Goal: Information Seeking & Learning: Learn about a topic

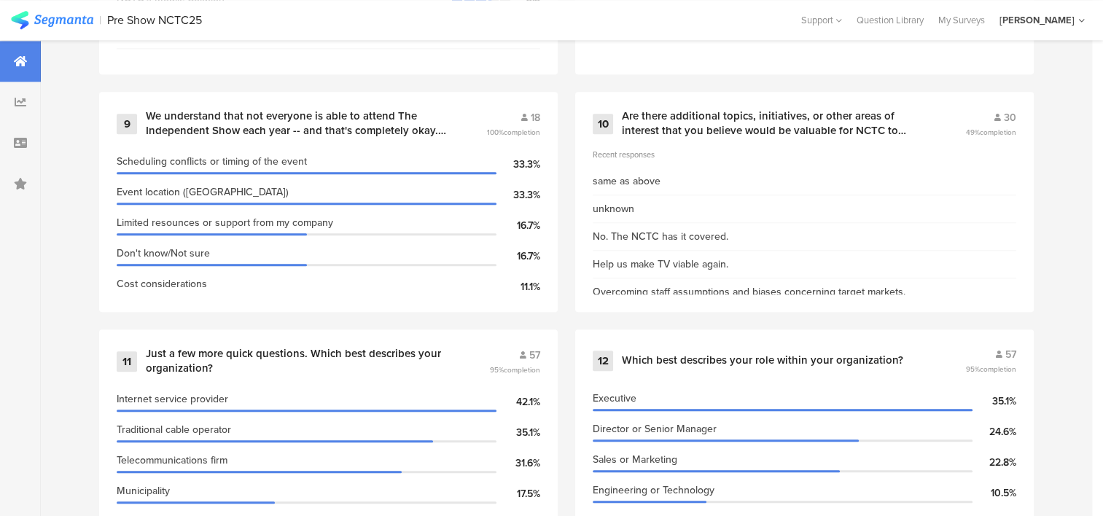
scroll to position [1566, 0]
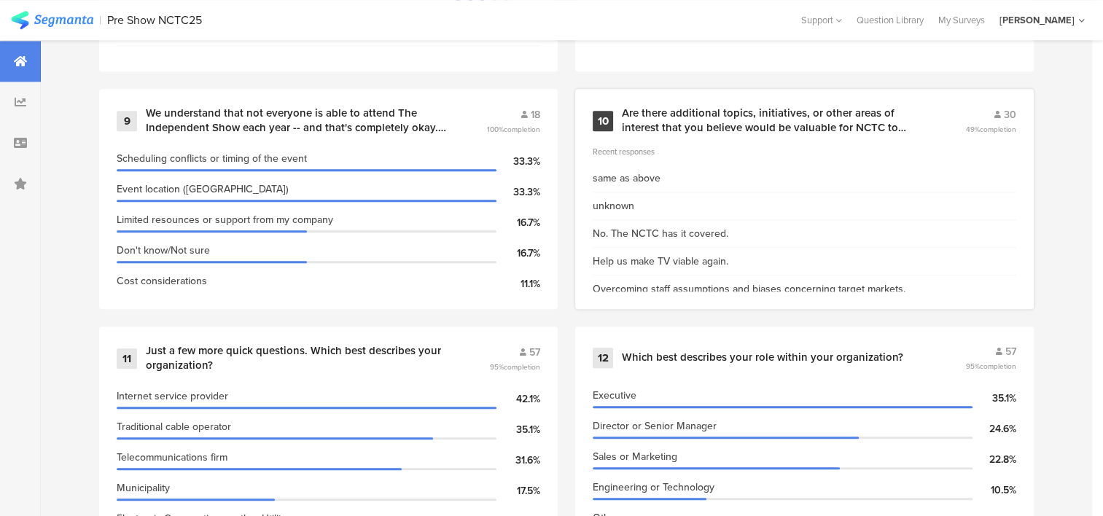
click at [751, 123] on div "Are there additional topics, initiatives, or other areas of interest that you b…" at bounding box center [776, 120] width 308 height 28
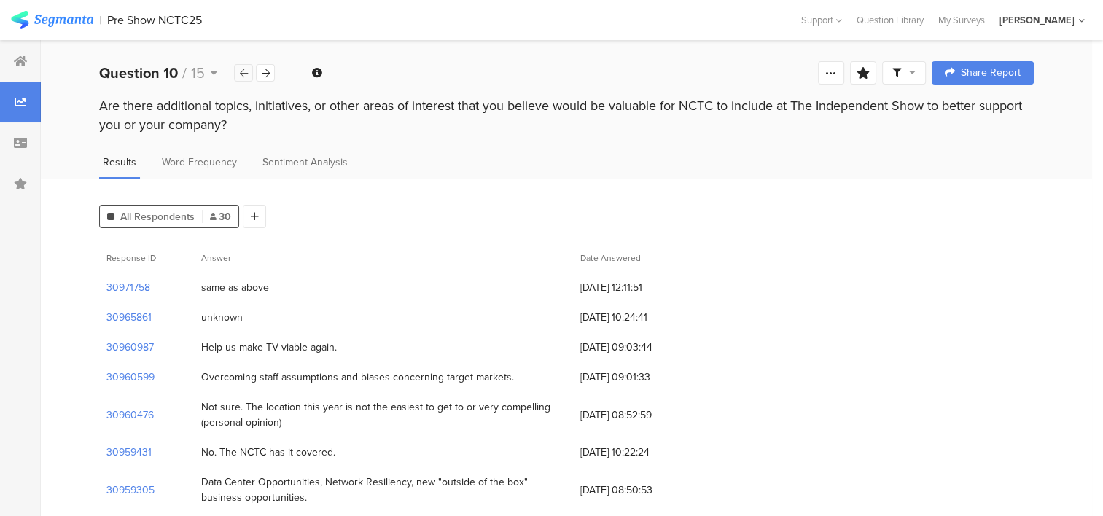
click at [238, 72] on div at bounding box center [243, 73] width 19 height 18
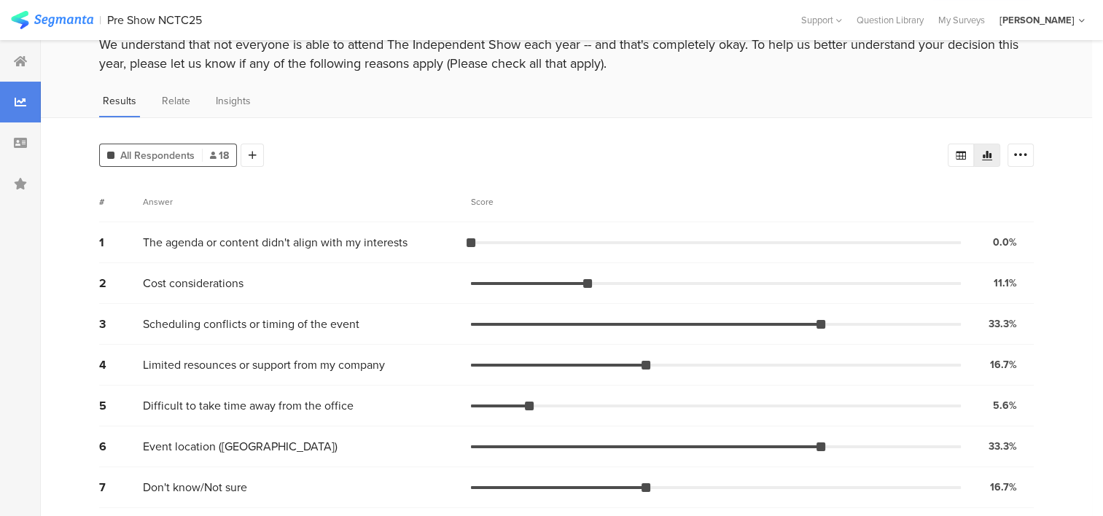
scroll to position [64, 0]
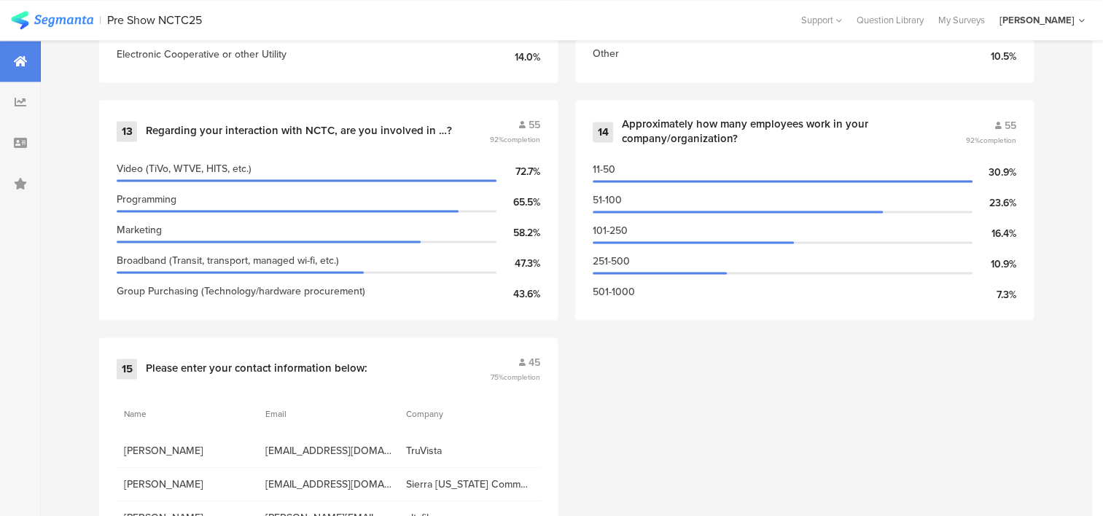
scroll to position [2100, 0]
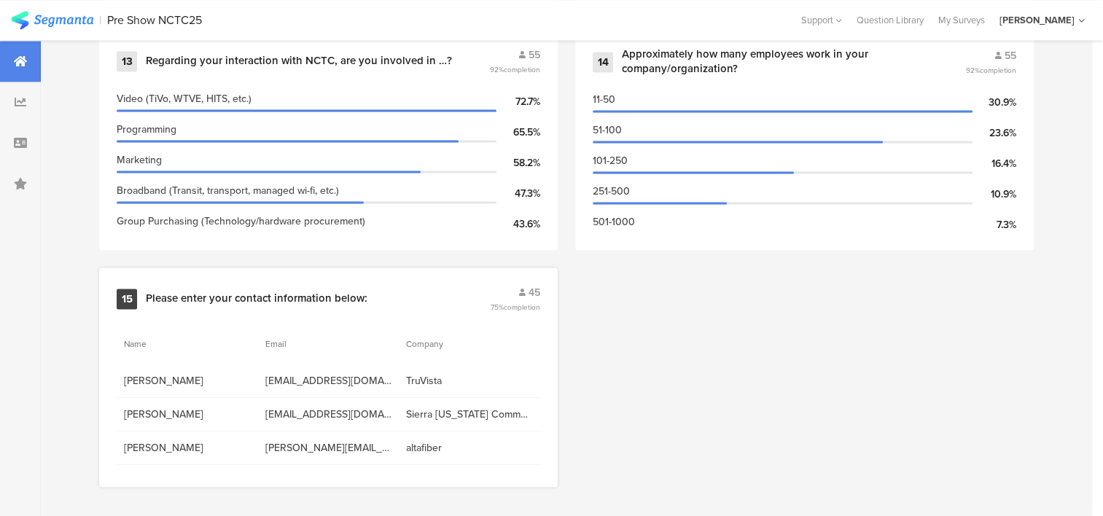
click at [306, 294] on div "Please enter your contact information below:" at bounding box center [257, 299] width 222 height 15
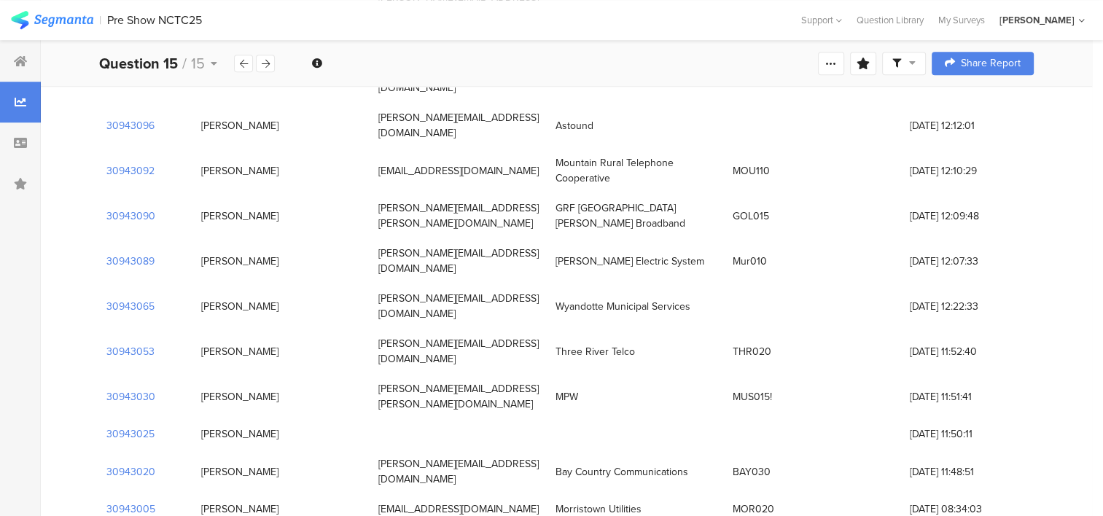
scroll to position [1222, 0]
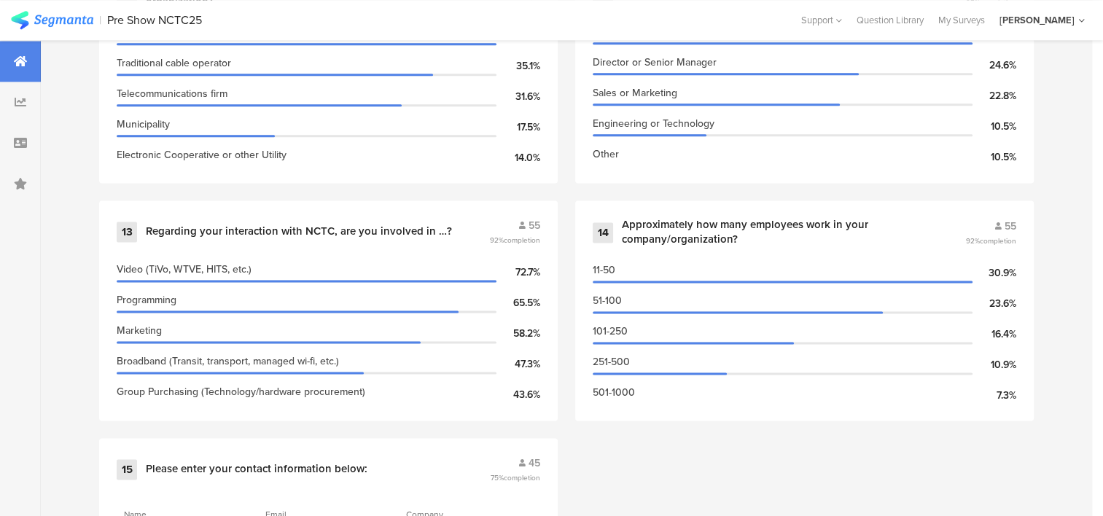
scroll to position [1939, 0]
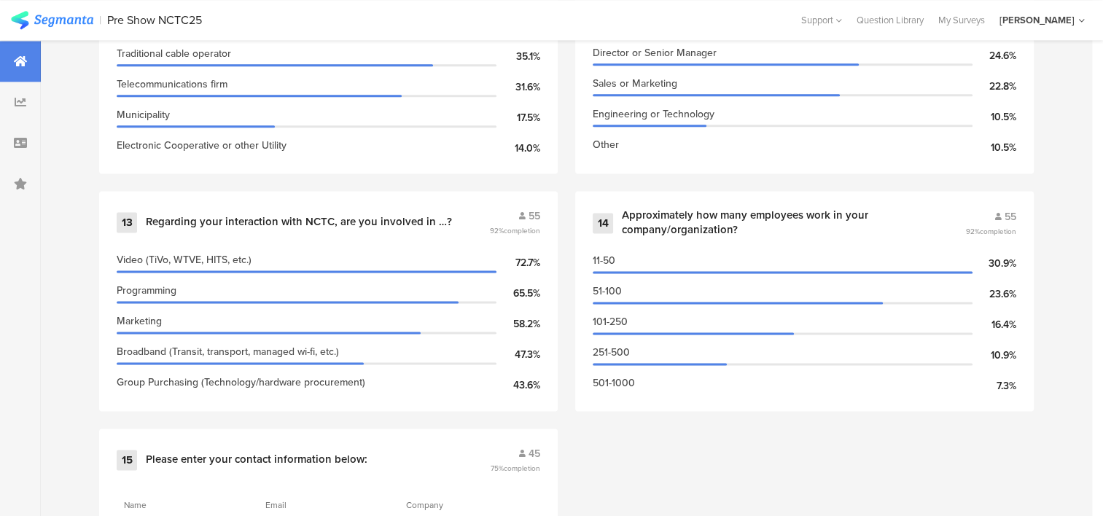
drag, startPoint x: 1101, startPoint y: 376, endPoint x: 1102, endPoint y: 285, distance: 91.2
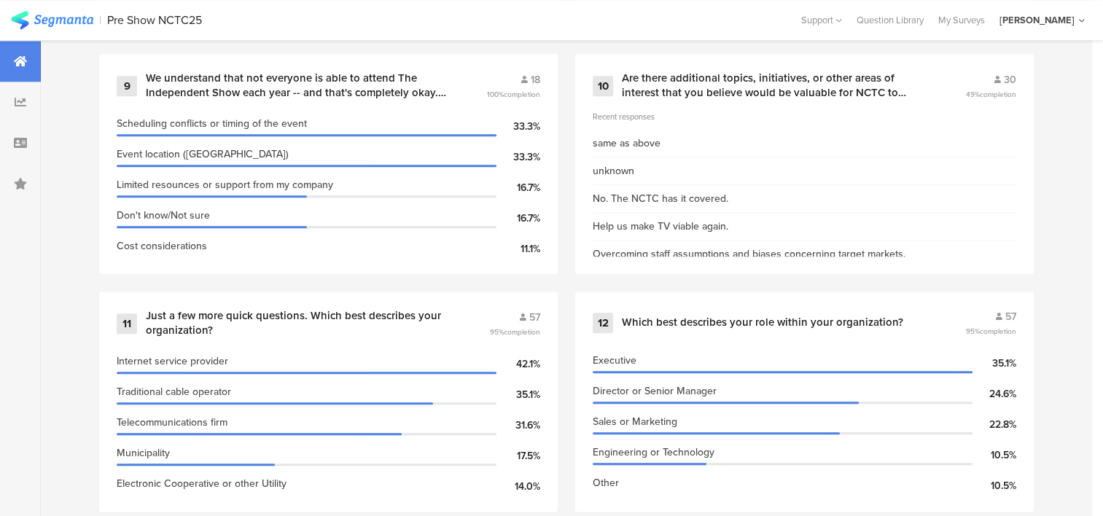
scroll to position [1575, 0]
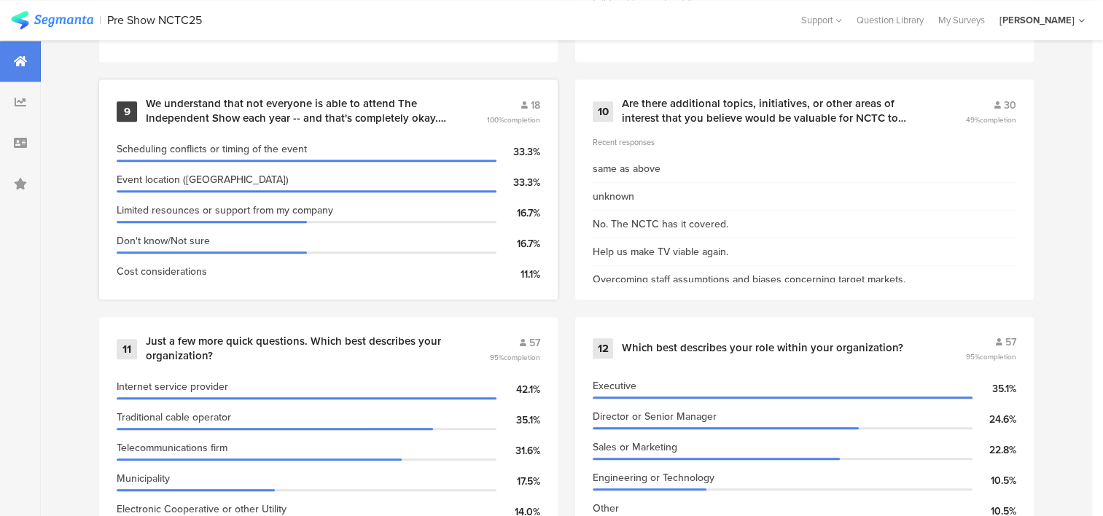
click at [331, 114] on div "We understand that not everyone is able to attend The Independent Show each yea…" at bounding box center [299, 111] width 306 height 28
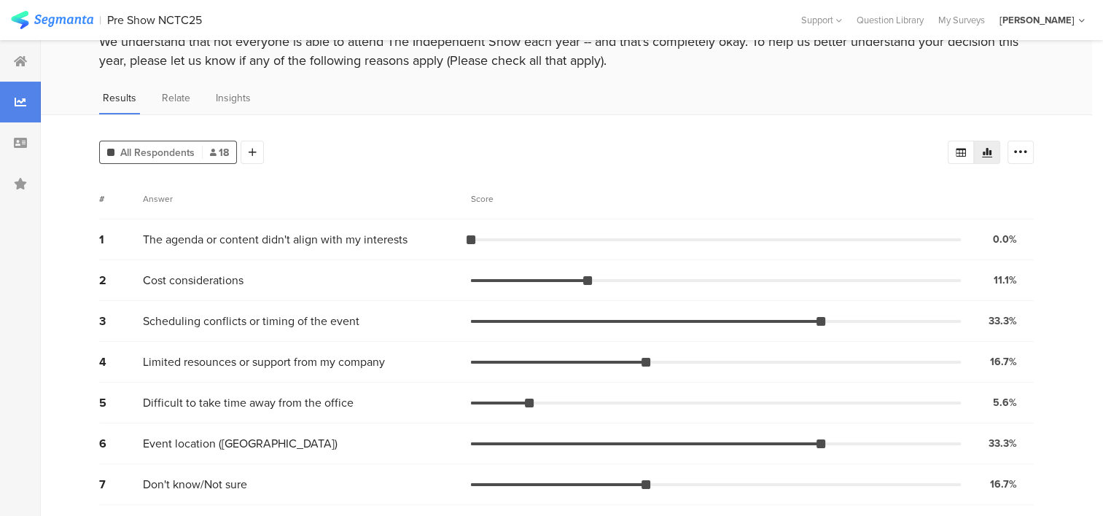
scroll to position [55, 0]
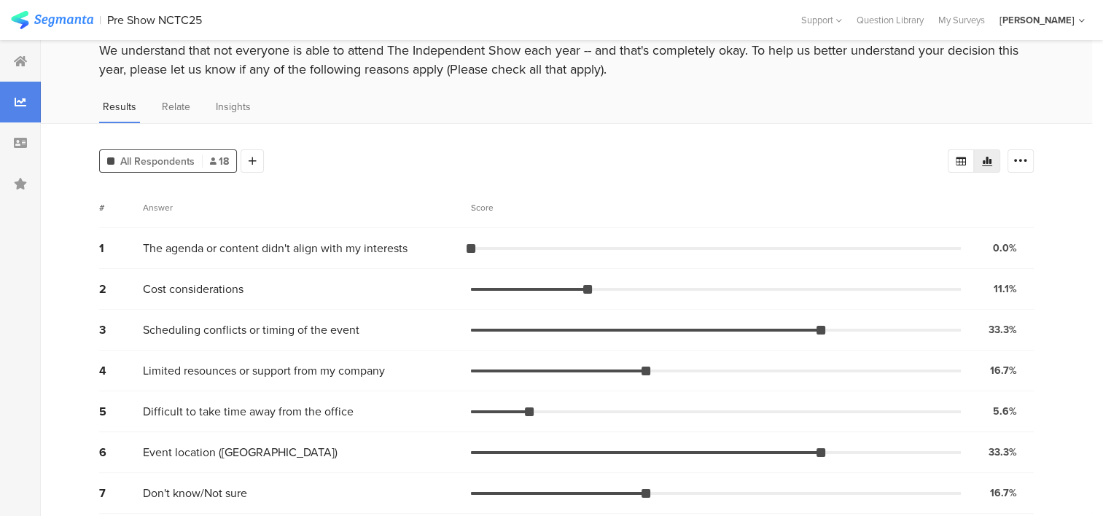
click at [582, 451] on div at bounding box center [646, 452] width 350 height 3
click at [238, 452] on span "Event location ([GEOGRAPHIC_DATA])" at bounding box center [240, 452] width 195 height 17
click at [166, 453] on span "Event location ([GEOGRAPHIC_DATA])" at bounding box center [240, 452] width 195 height 17
click at [155, 454] on span "Event location ([GEOGRAPHIC_DATA])" at bounding box center [240, 452] width 195 height 17
click at [226, 111] on span "Insights" at bounding box center [233, 106] width 35 height 15
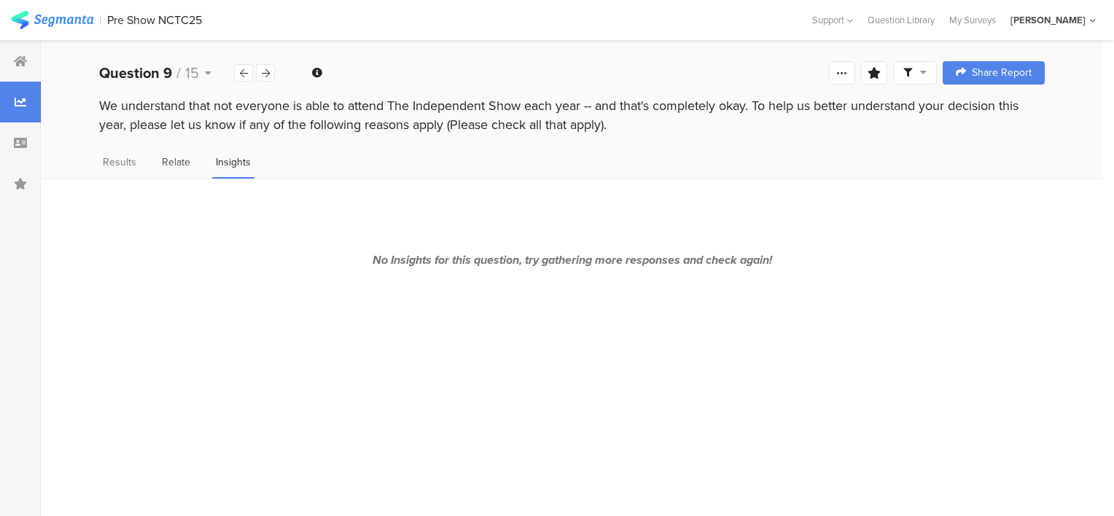
click at [164, 163] on span "Relate" at bounding box center [176, 162] width 28 height 15
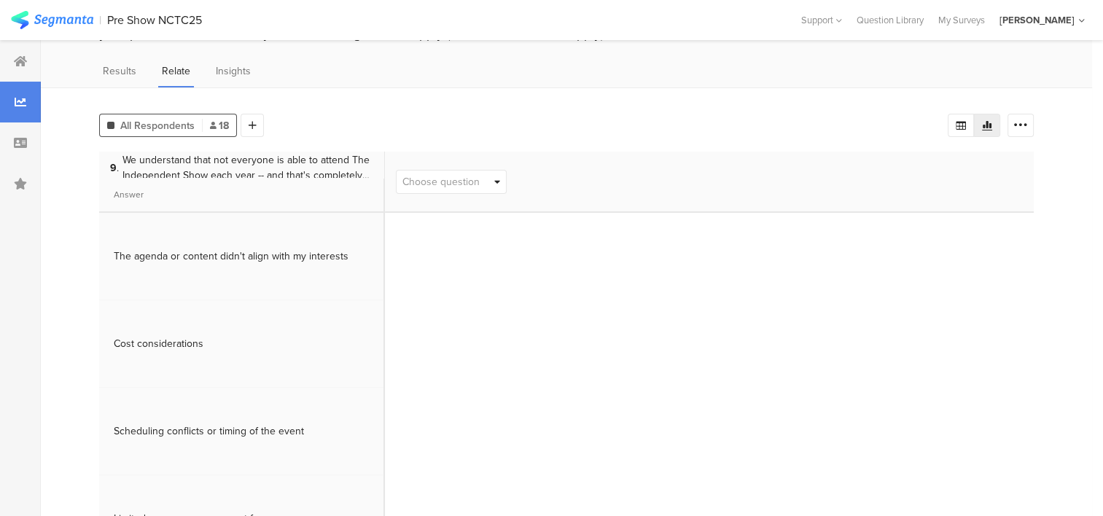
scroll to position [89, 0]
